Goal: Information Seeking & Learning: Learn about a topic

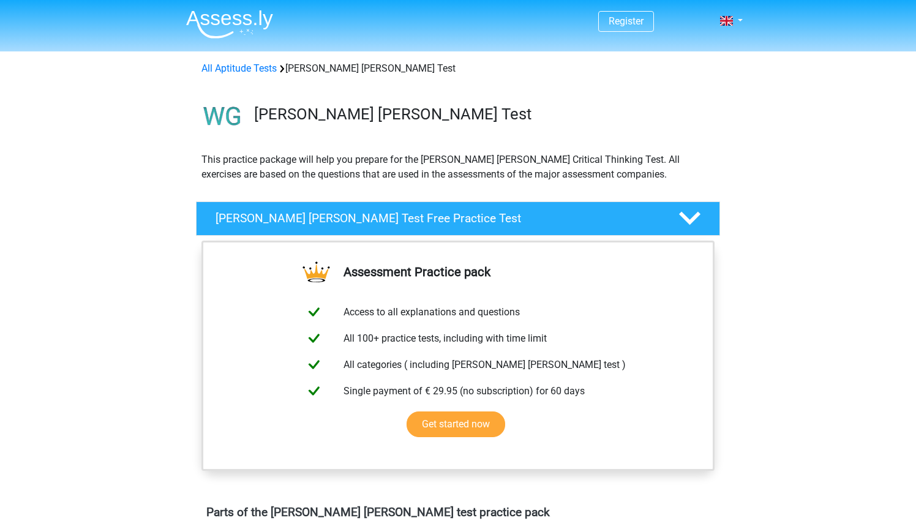
click at [694, 220] on icon at bounding box center [689, 217] width 21 height 21
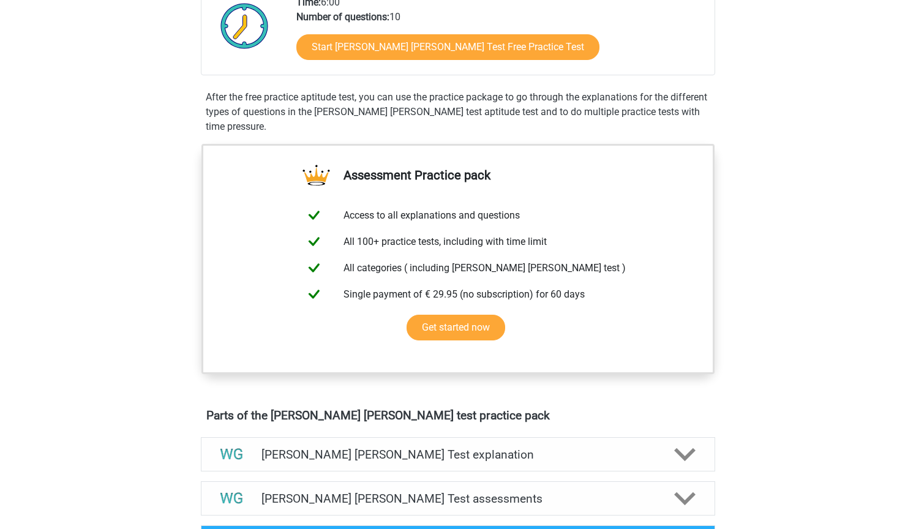
scroll to position [462, 0]
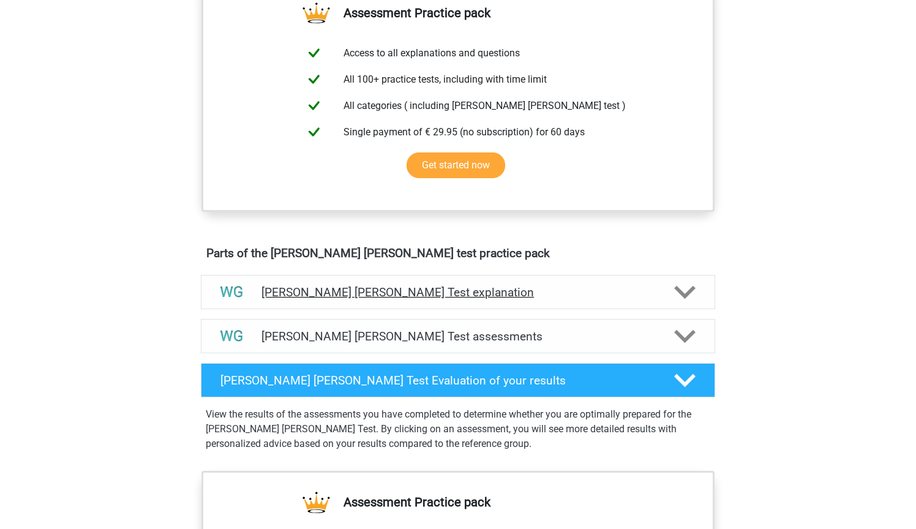
click at [683, 291] on icon at bounding box center [684, 292] width 21 height 21
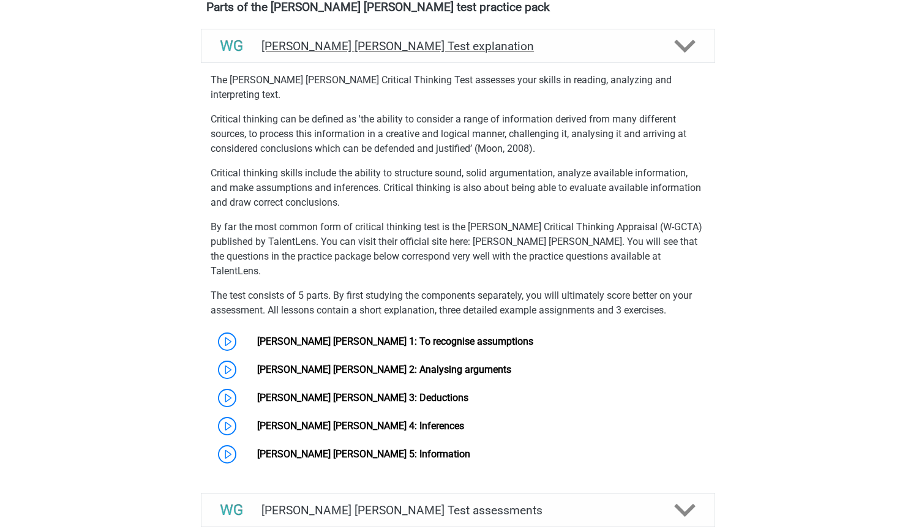
scroll to position [712, 0]
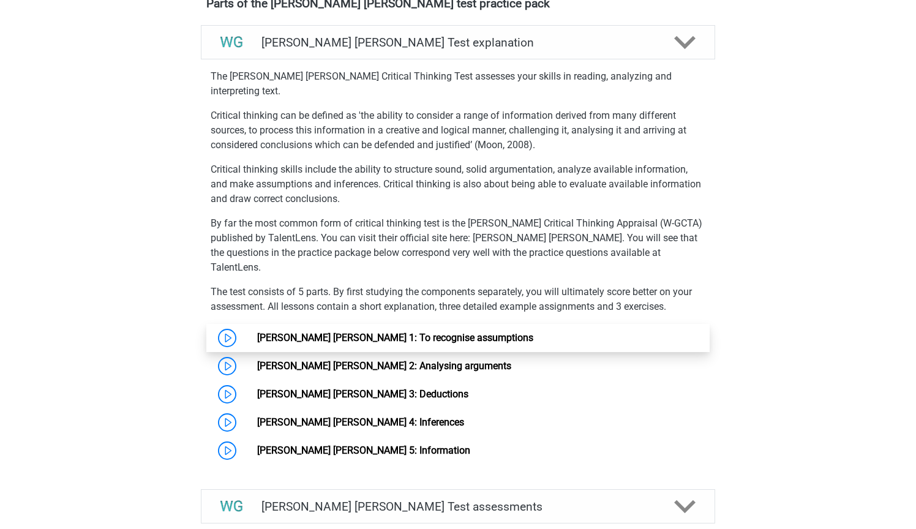
click at [257, 332] on link "[PERSON_NAME] [PERSON_NAME] 1: To recognise assumptions" at bounding box center [395, 338] width 276 height 12
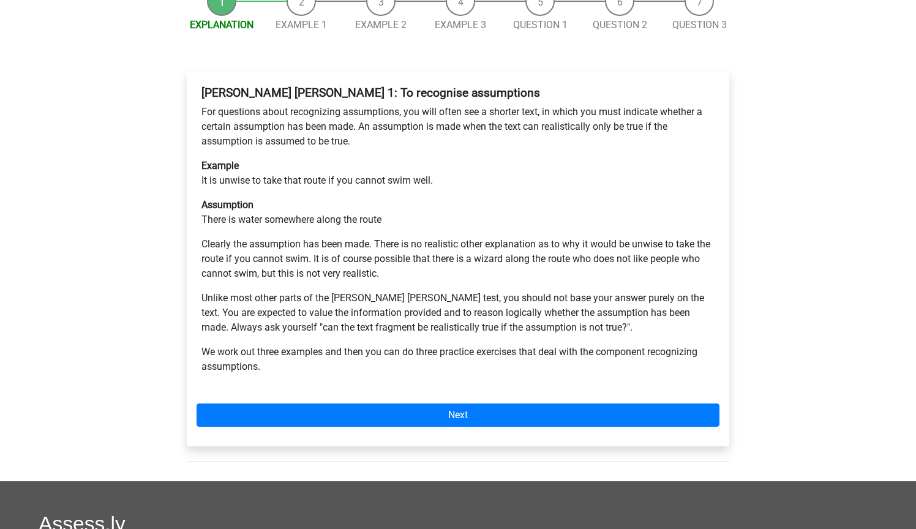
scroll to position [177, 0]
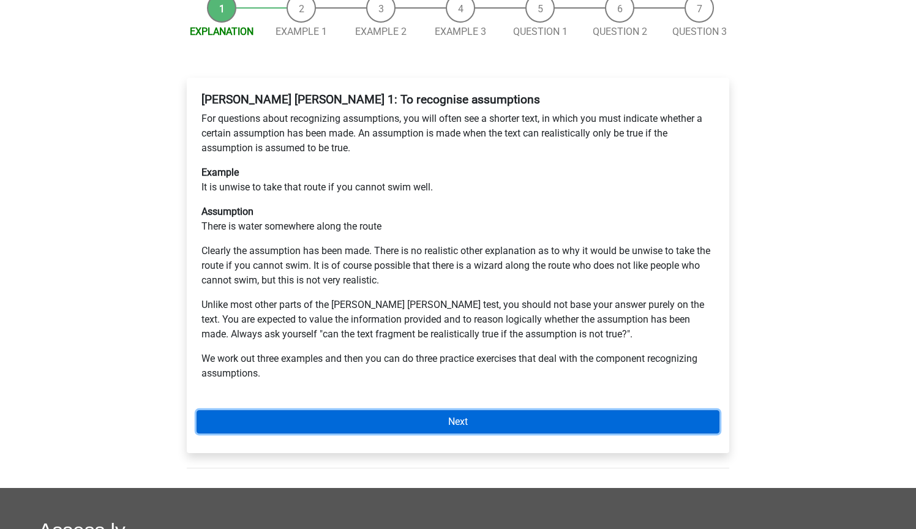
click at [436, 410] on link "Next" at bounding box center [457, 421] width 523 height 23
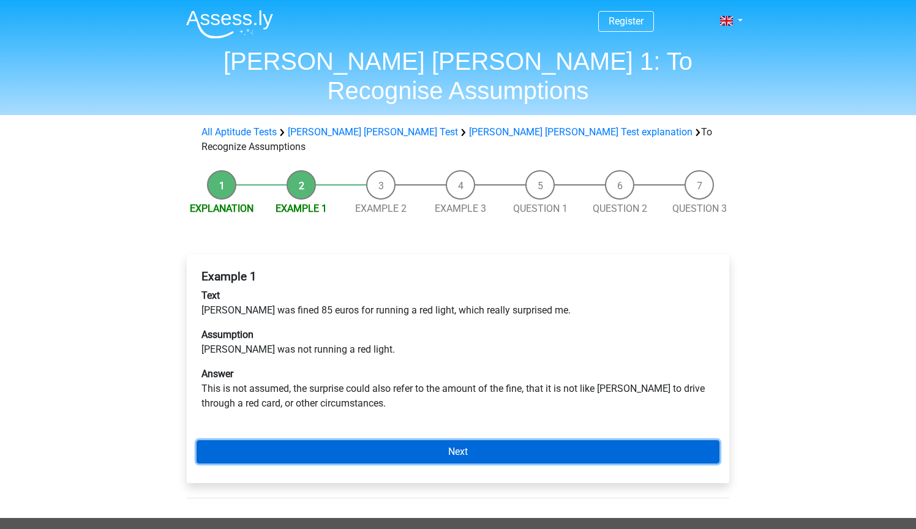
click at [455, 440] on link "Next" at bounding box center [457, 451] width 523 height 23
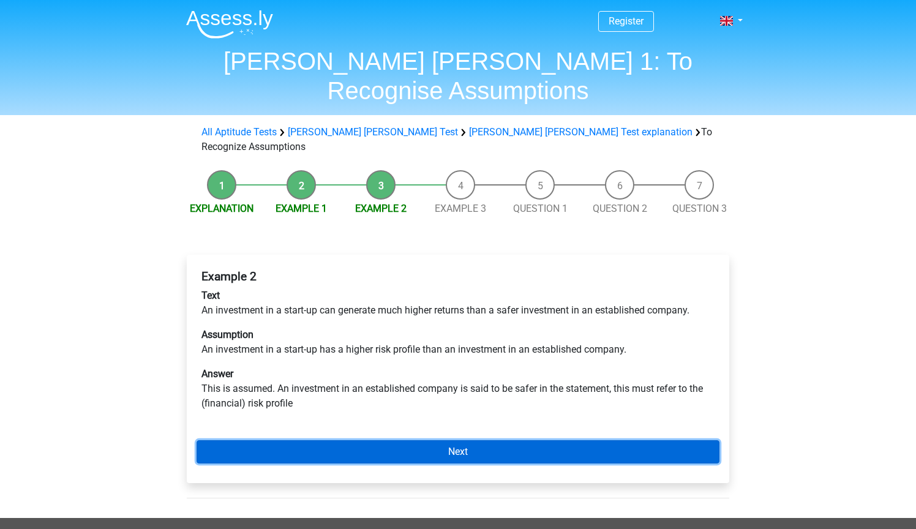
click at [455, 440] on link "Next" at bounding box center [457, 451] width 523 height 23
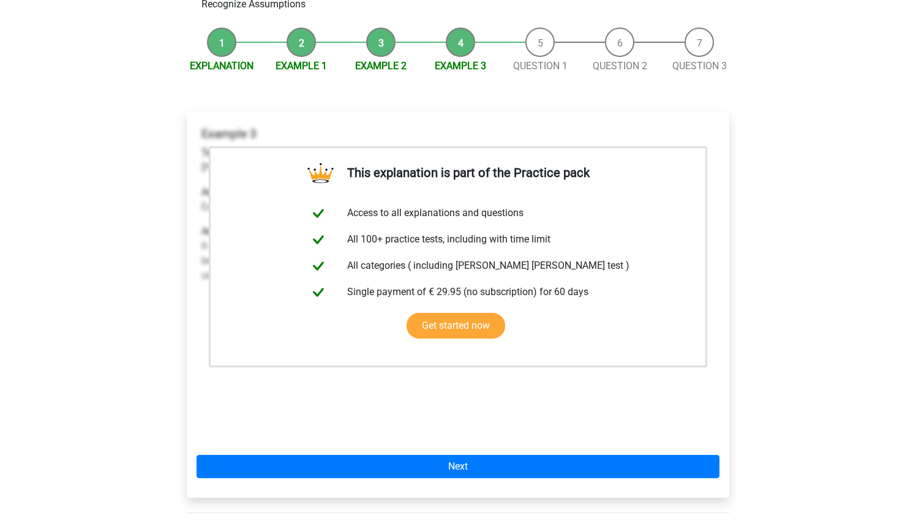
scroll to position [143, 0]
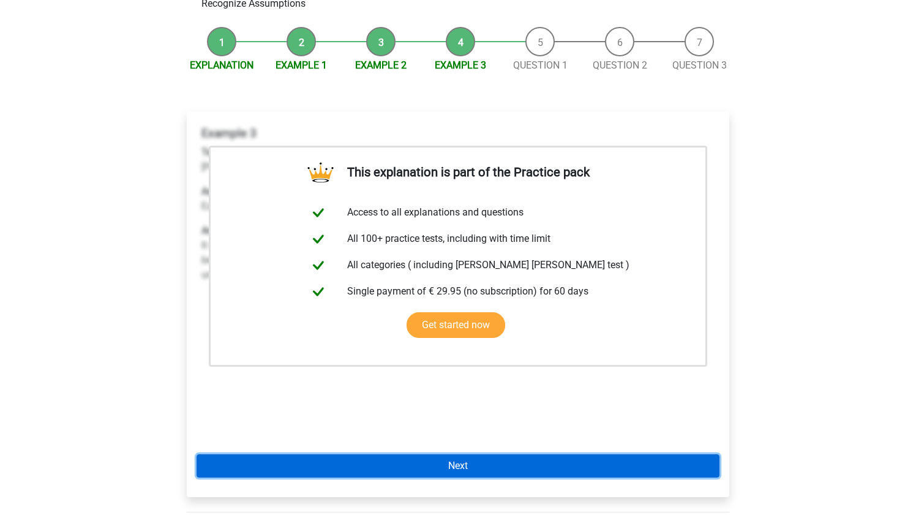
click at [506, 454] on link "Next" at bounding box center [457, 465] width 523 height 23
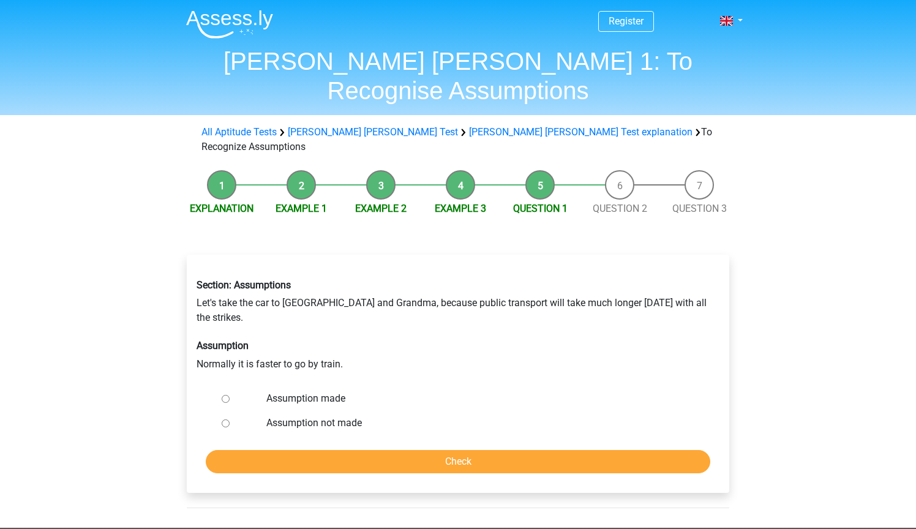
click at [225, 395] on input "Assumption made" at bounding box center [226, 399] width 8 height 8
radio input "true"
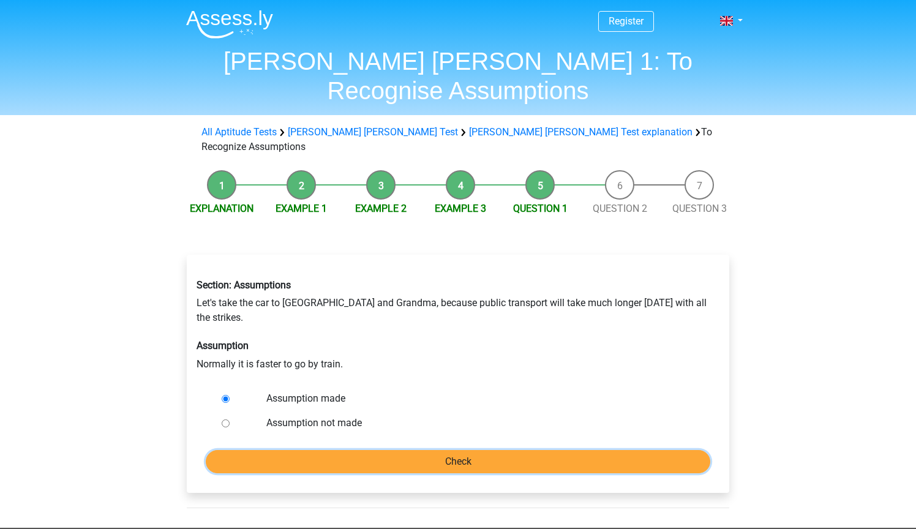
click at [399, 450] on input "Check" at bounding box center [458, 461] width 504 height 23
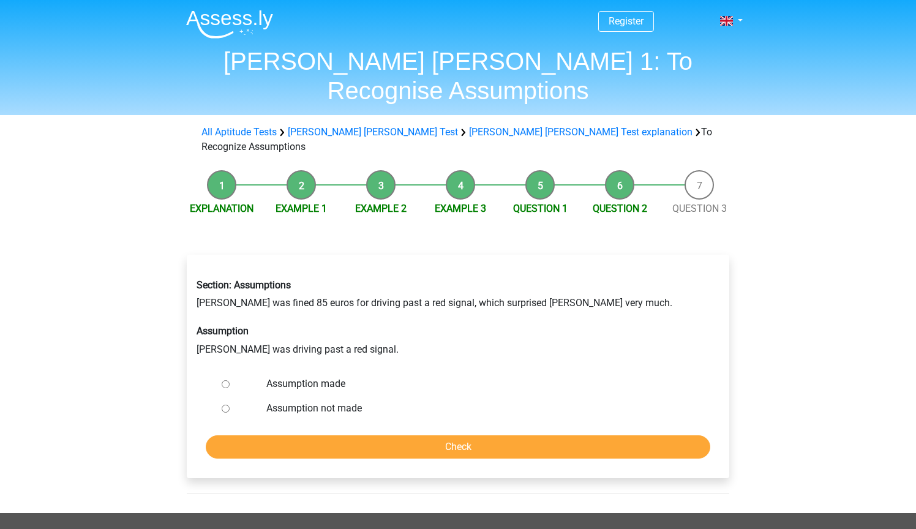
click at [316, 401] on label "Assumption not made" at bounding box center [478, 408] width 424 height 15
click at [230, 405] on input "Assumption not made" at bounding box center [226, 409] width 8 height 8
radio input "true"
click at [342, 435] on input "Check" at bounding box center [458, 446] width 504 height 23
